Goal: Check status: Check status

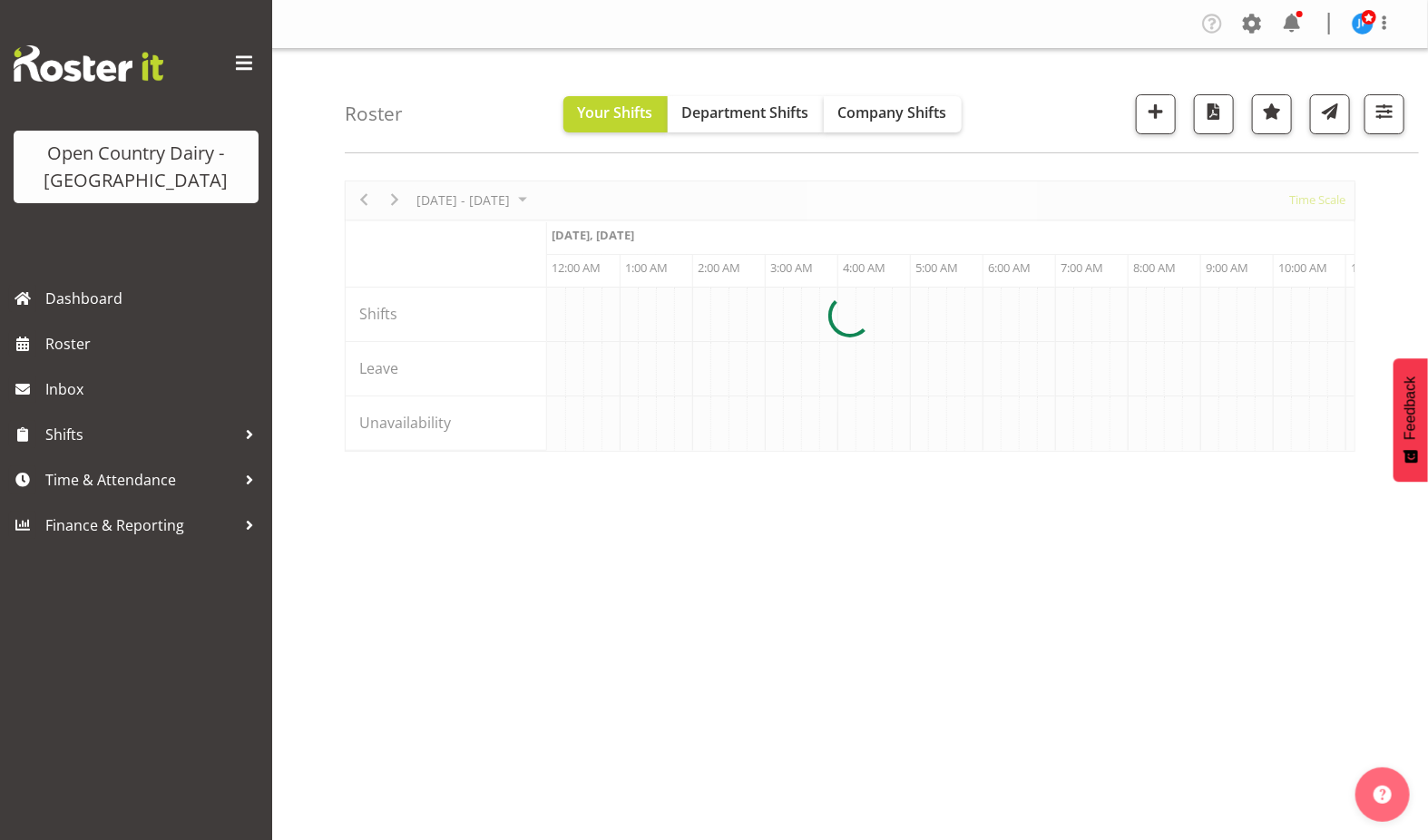
scroll to position [0, 5226]
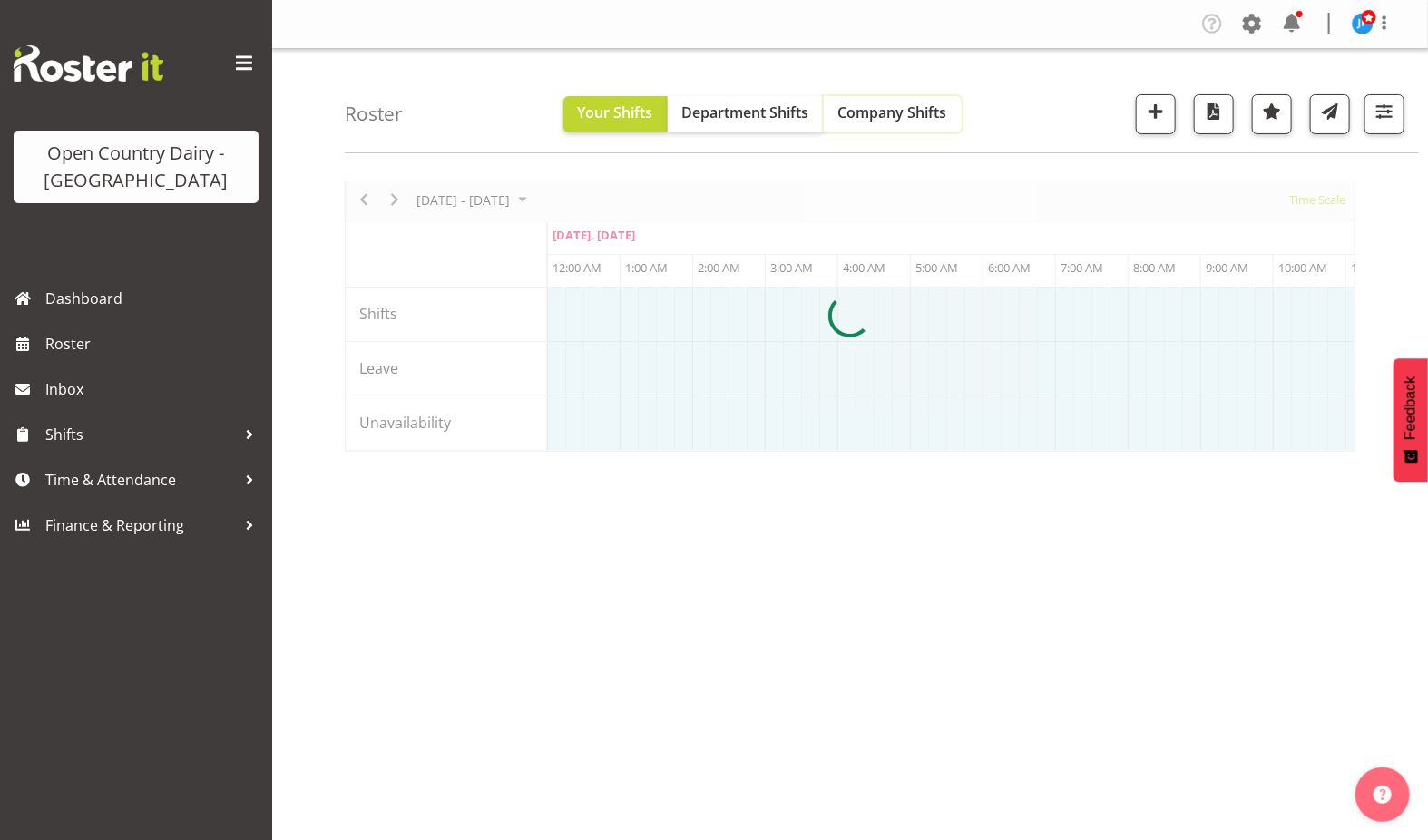
click at [884, 107] on span "Company Shifts" at bounding box center [893, 113] width 109 height 20
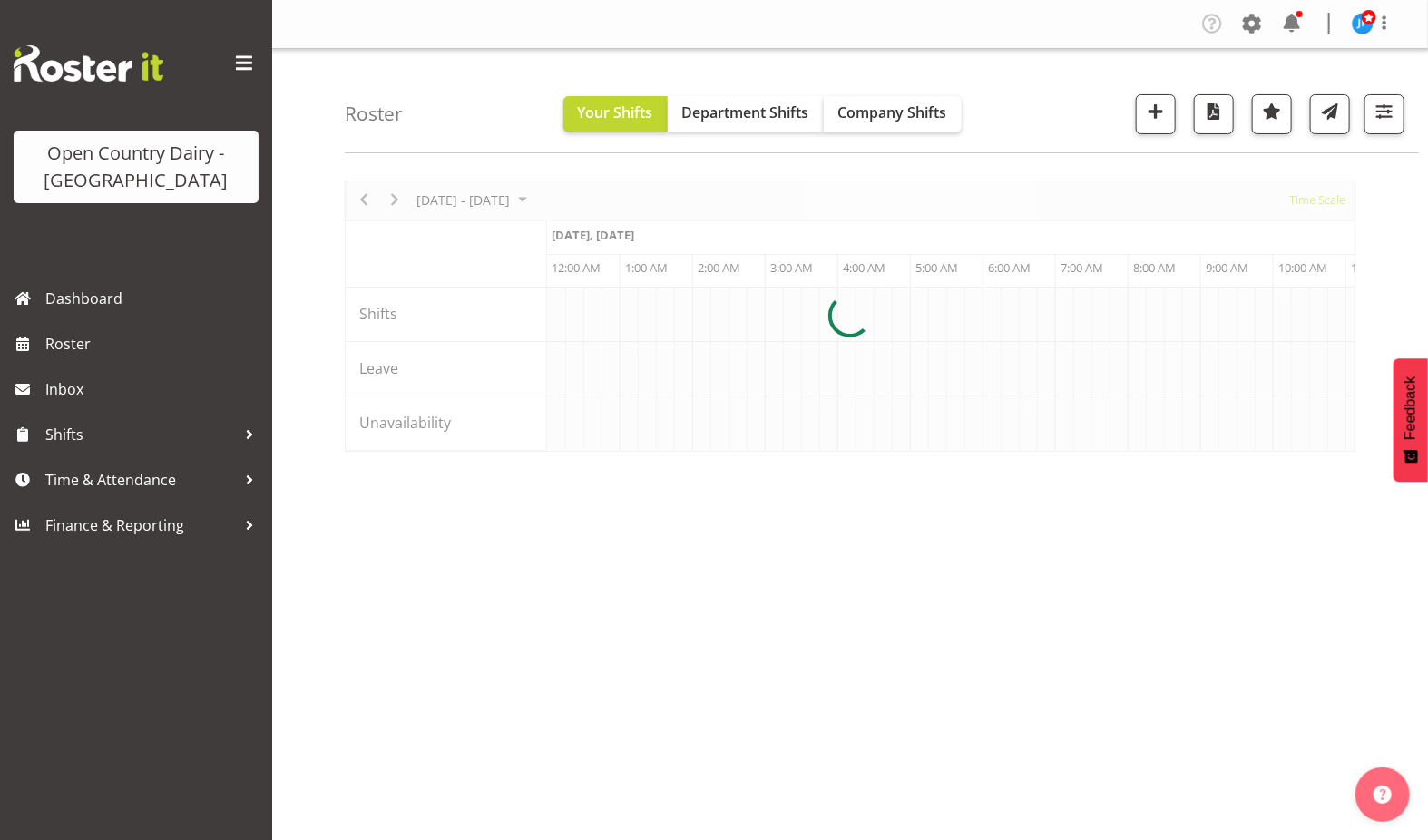
scroll to position [0, 5226]
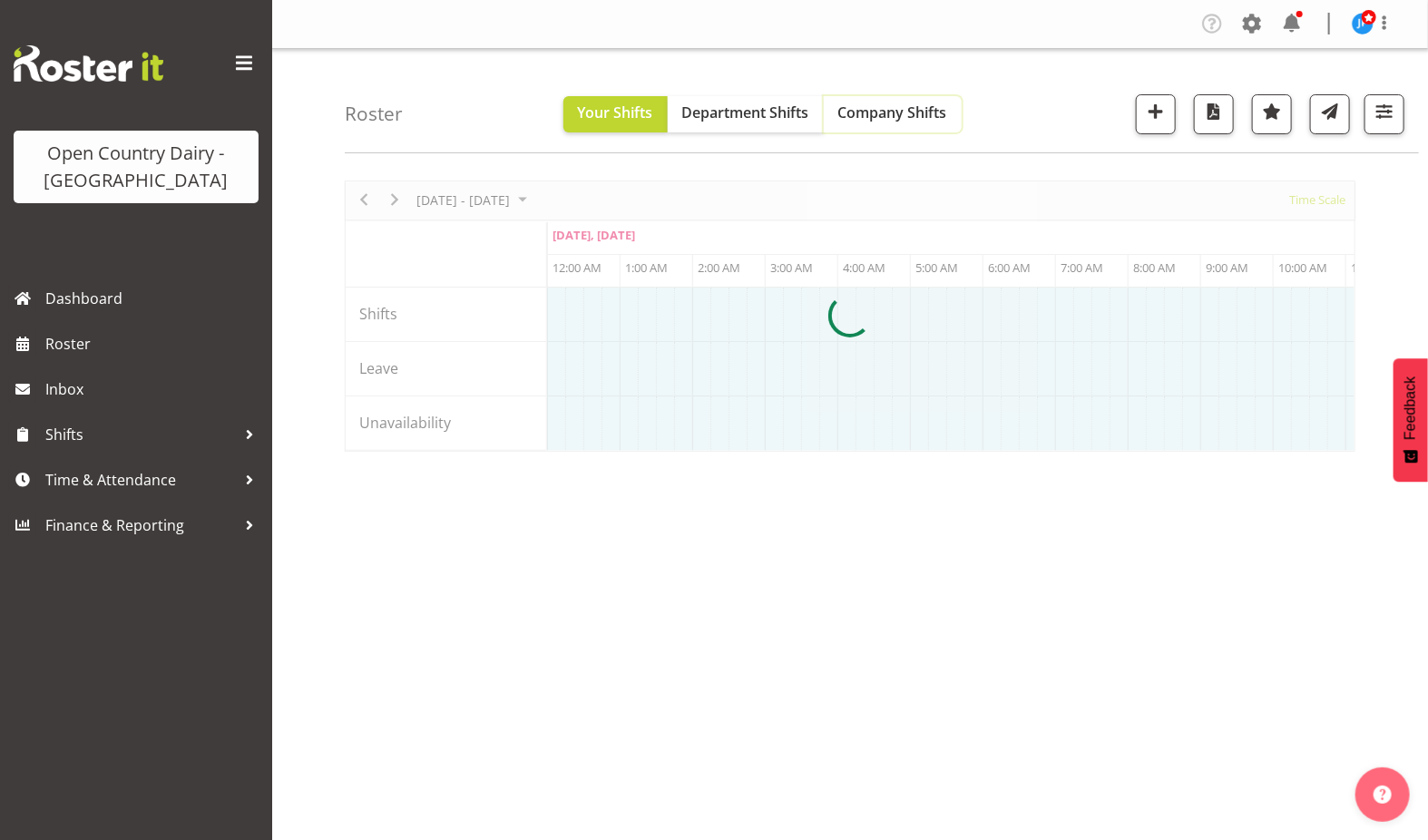
click at [882, 114] on span "Company Shifts" at bounding box center [893, 113] width 109 height 20
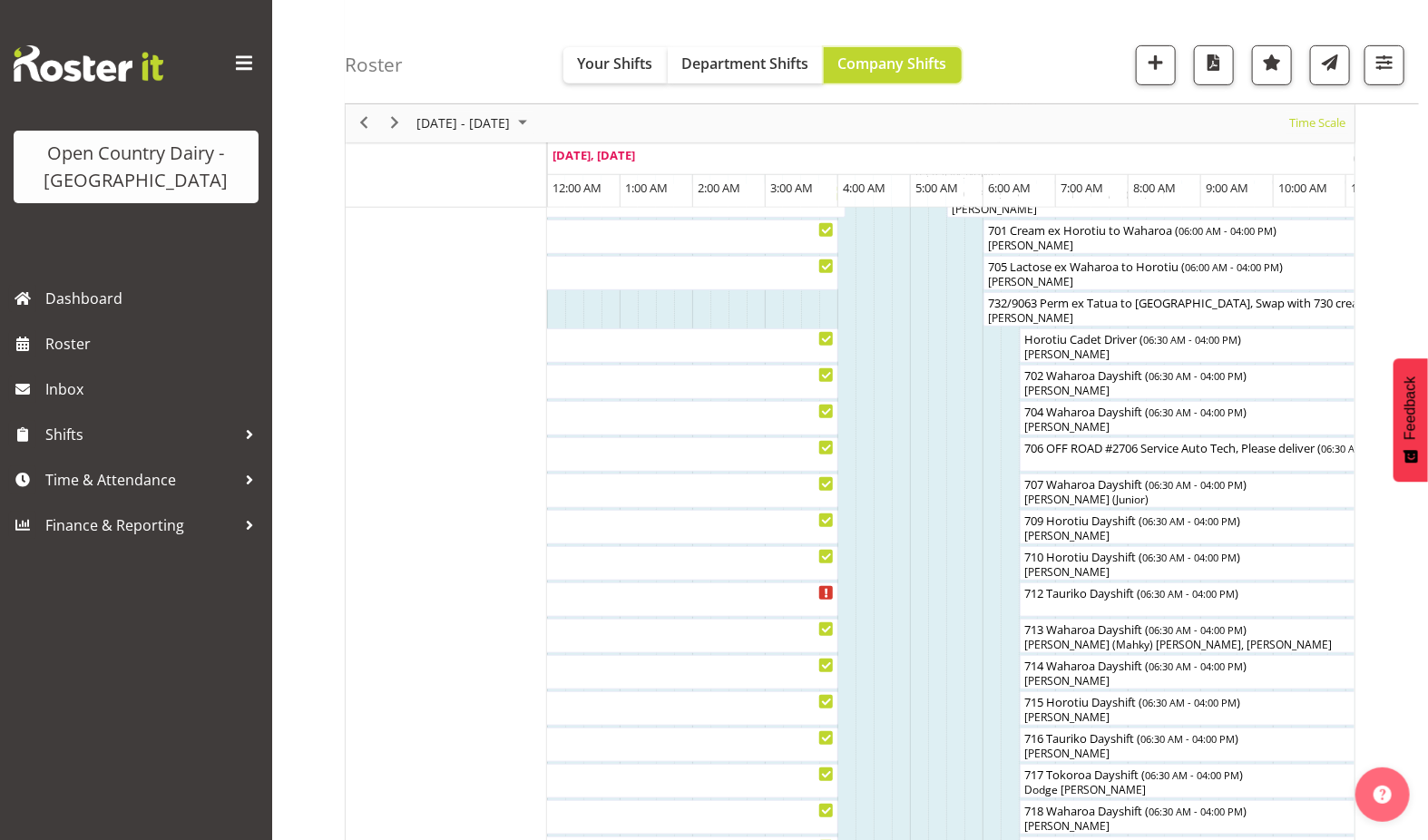
scroll to position [395, 0]
